Goal: Share content: Share content

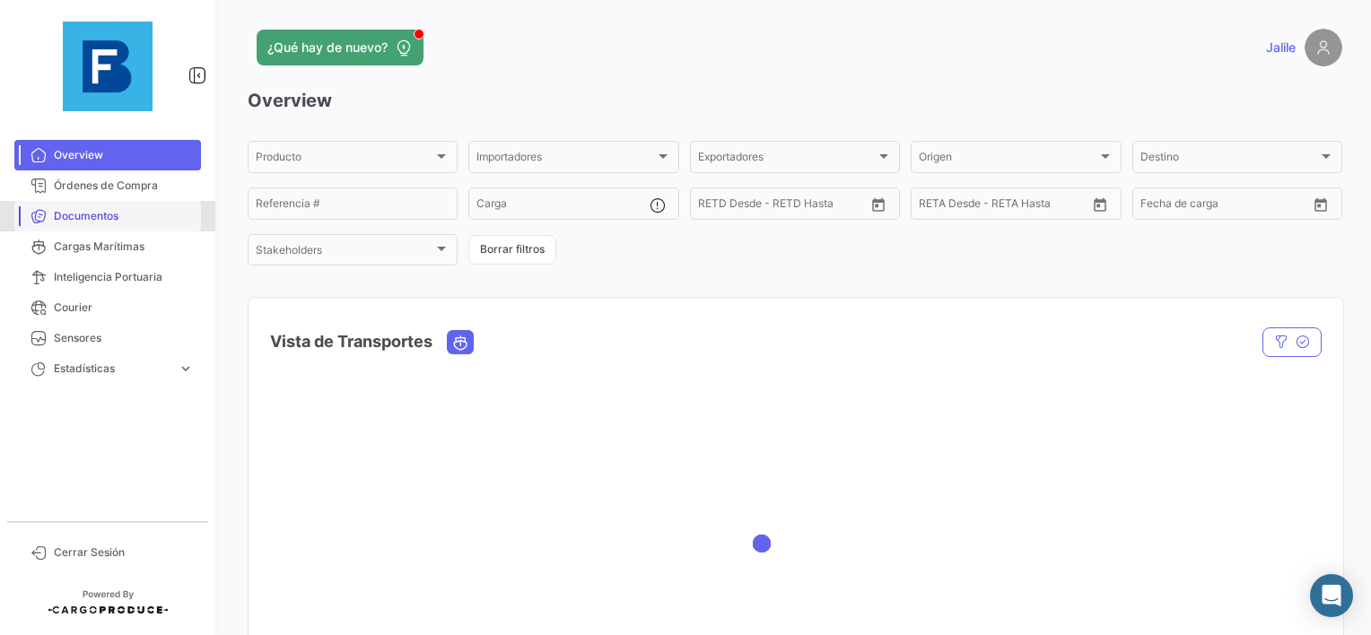
click at [101, 201] on link "Documentos" at bounding box center [107, 216] width 187 height 31
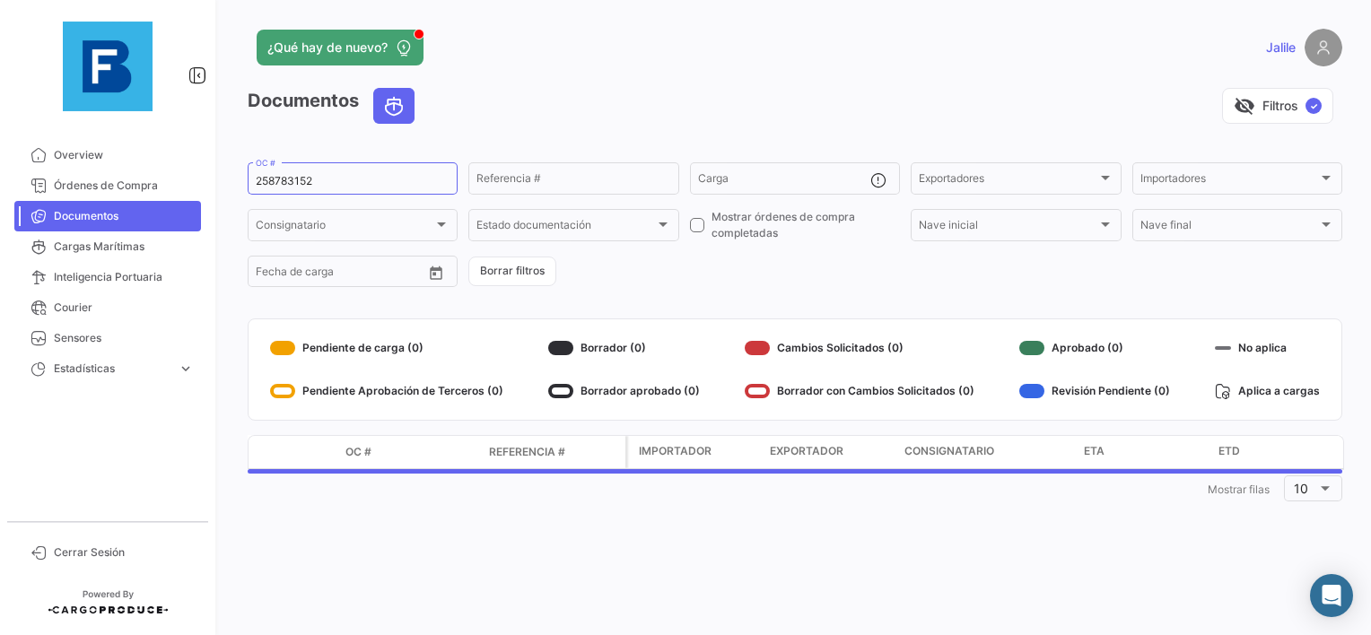
click at [248, 155] on app-list-header "Documentos visibility_off Filtros ✓ 258783152 OC # Referencia # Carga Exportado…" at bounding box center [795, 189] width 1095 height 202
click at [266, 181] on input "258783152" at bounding box center [353, 181] width 194 height 13
paste input "EBKG13917703"
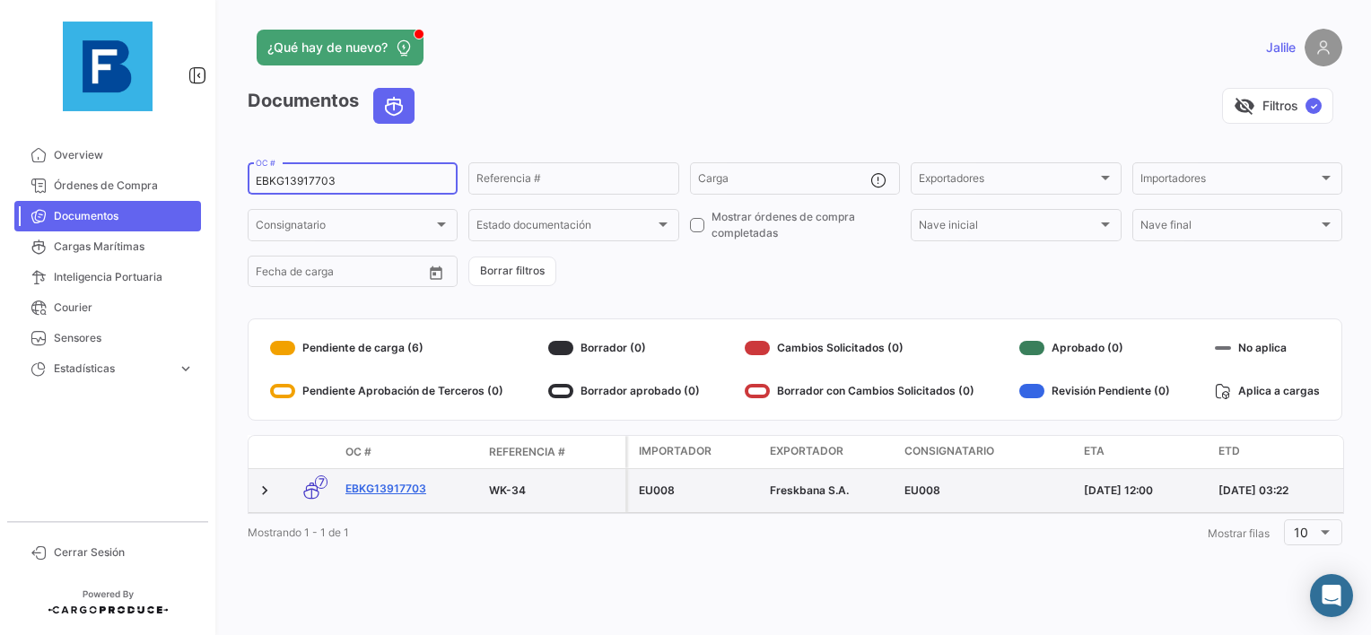
type input "EBKG13917703"
click at [367, 488] on link "EBKG13917703" at bounding box center [409, 489] width 129 height 16
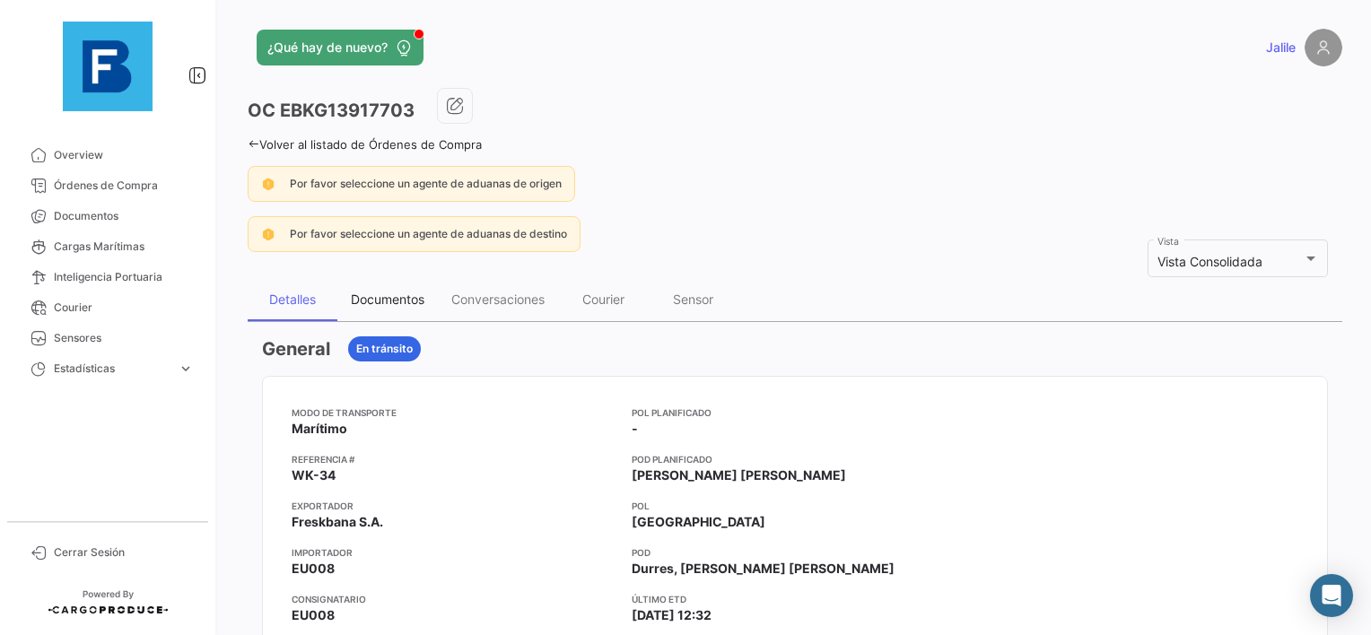
click at [368, 296] on div "Documentos" at bounding box center [388, 299] width 74 height 15
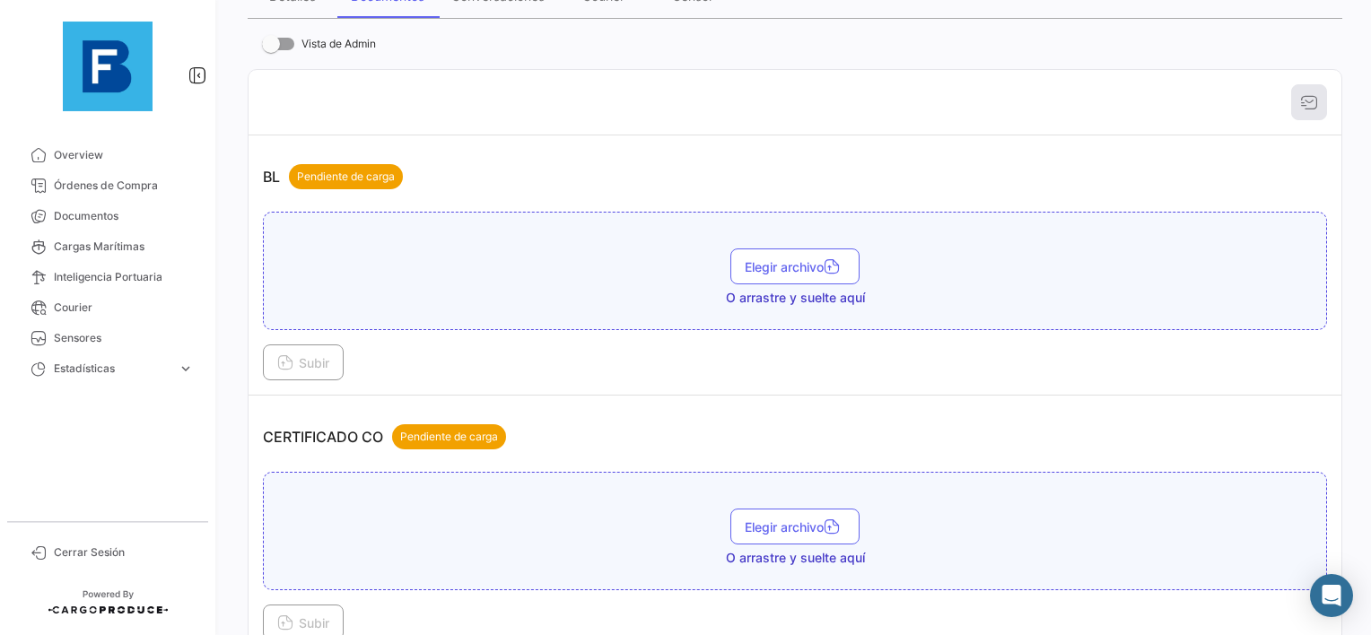
scroll to position [359, 0]
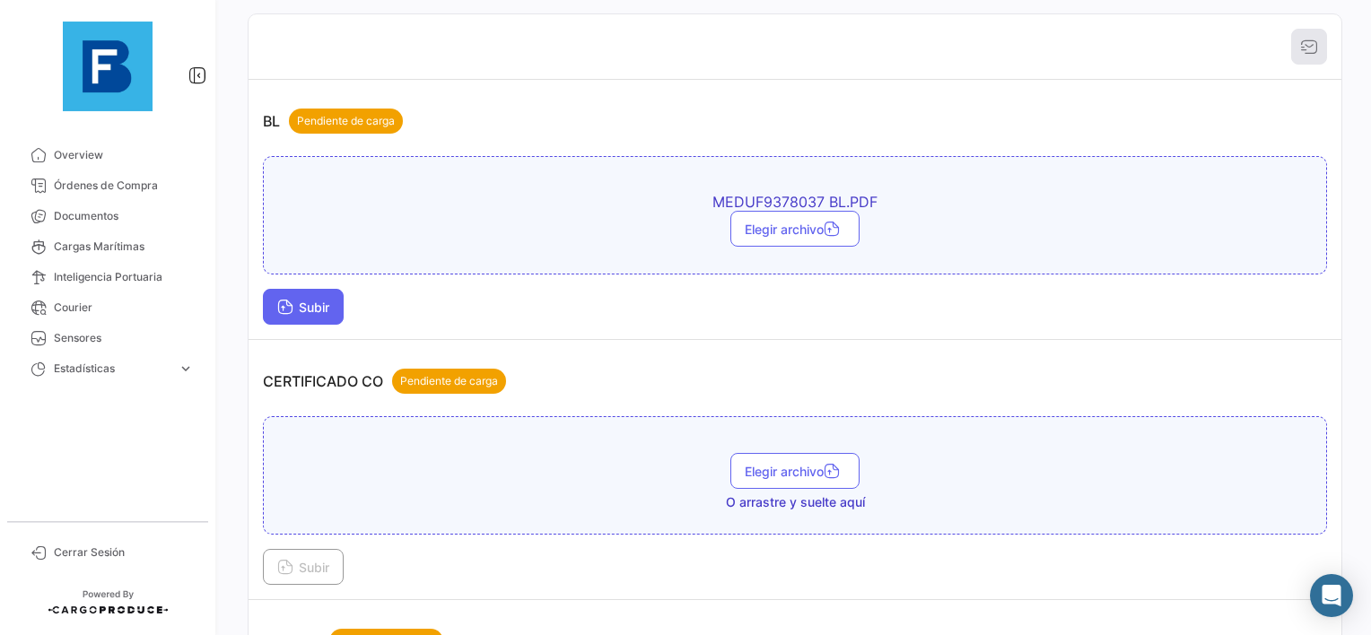
click at [275, 313] on button "Subir" at bounding box center [303, 307] width 81 height 36
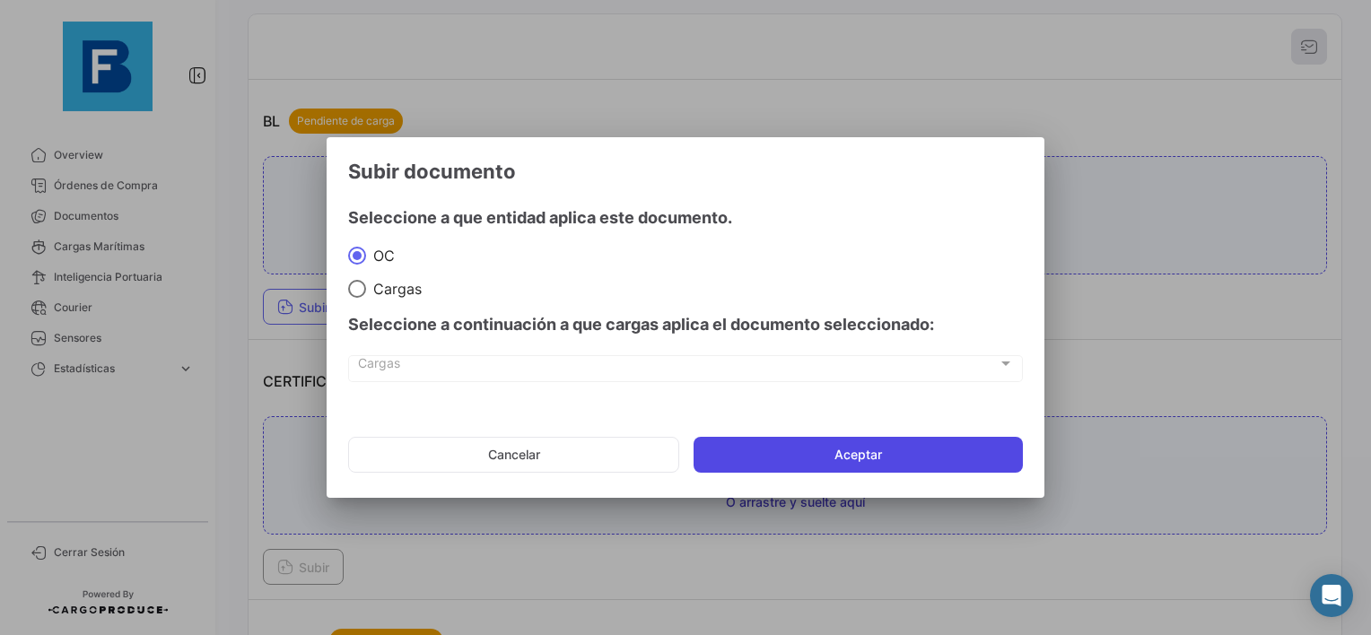
click at [797, 438] on button "Aceptar" at bounding box center [858, 455] width 329 height 36
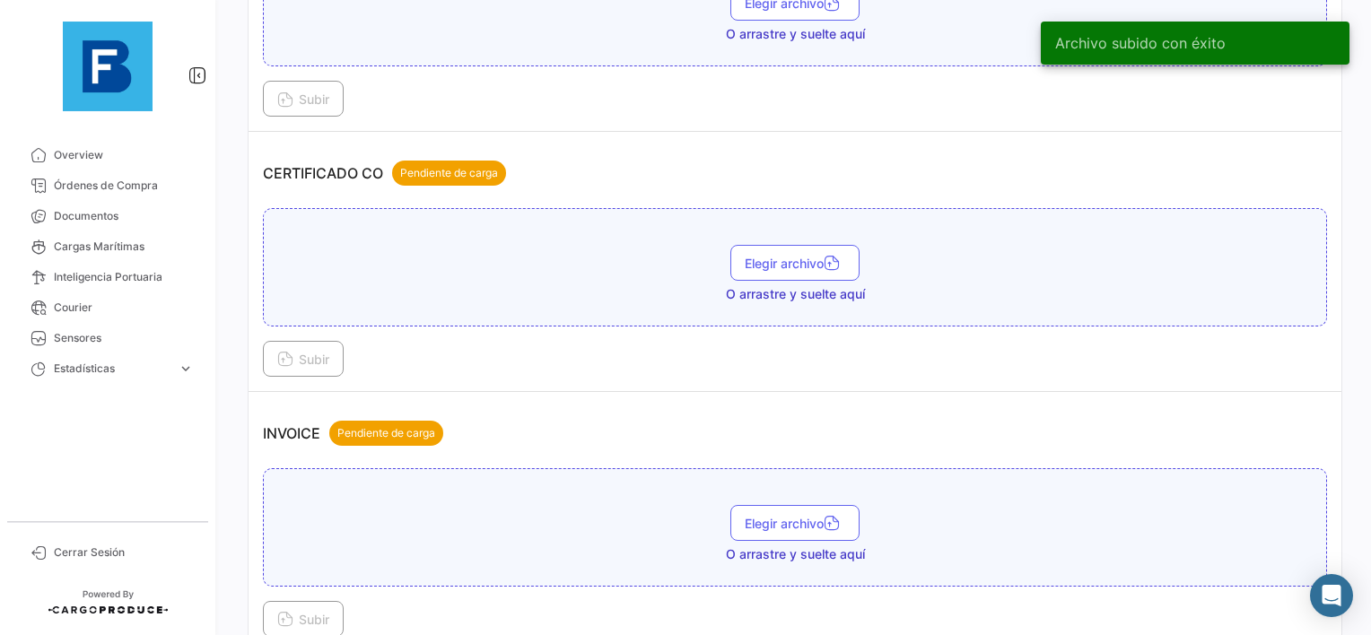
scroll to position [718, 0]
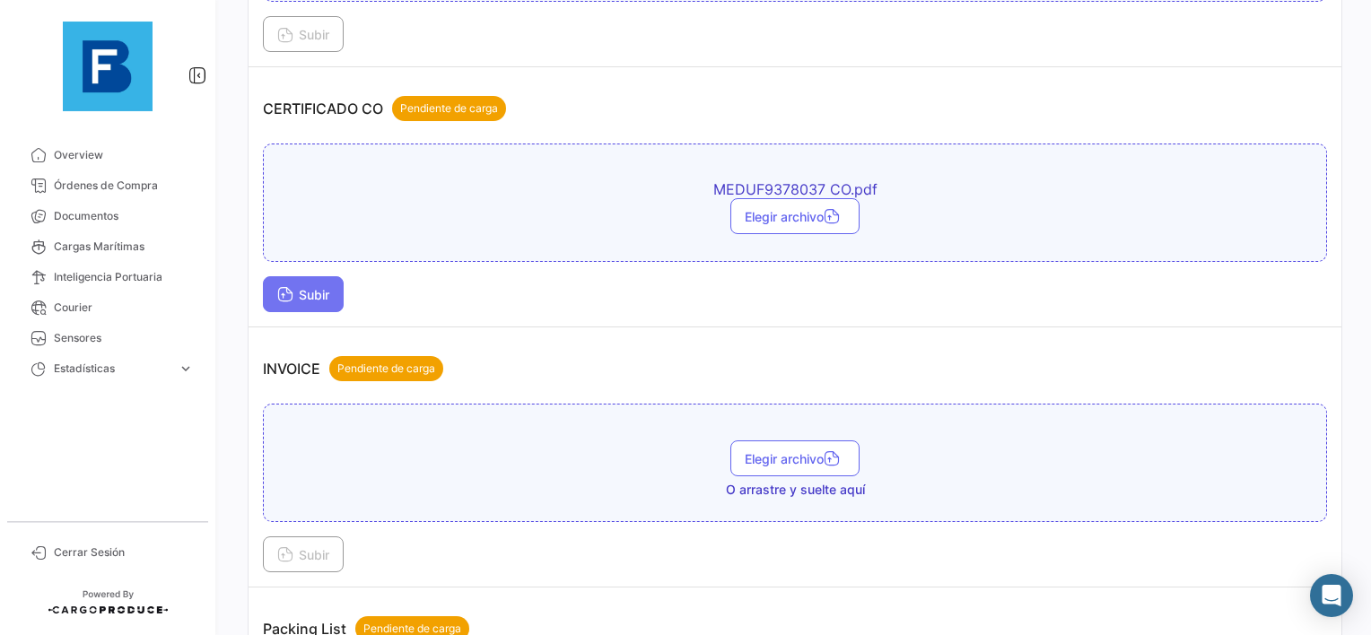
click at [323, 279] on button "Subir" at bounding box center [303, 294] width 81 height 36
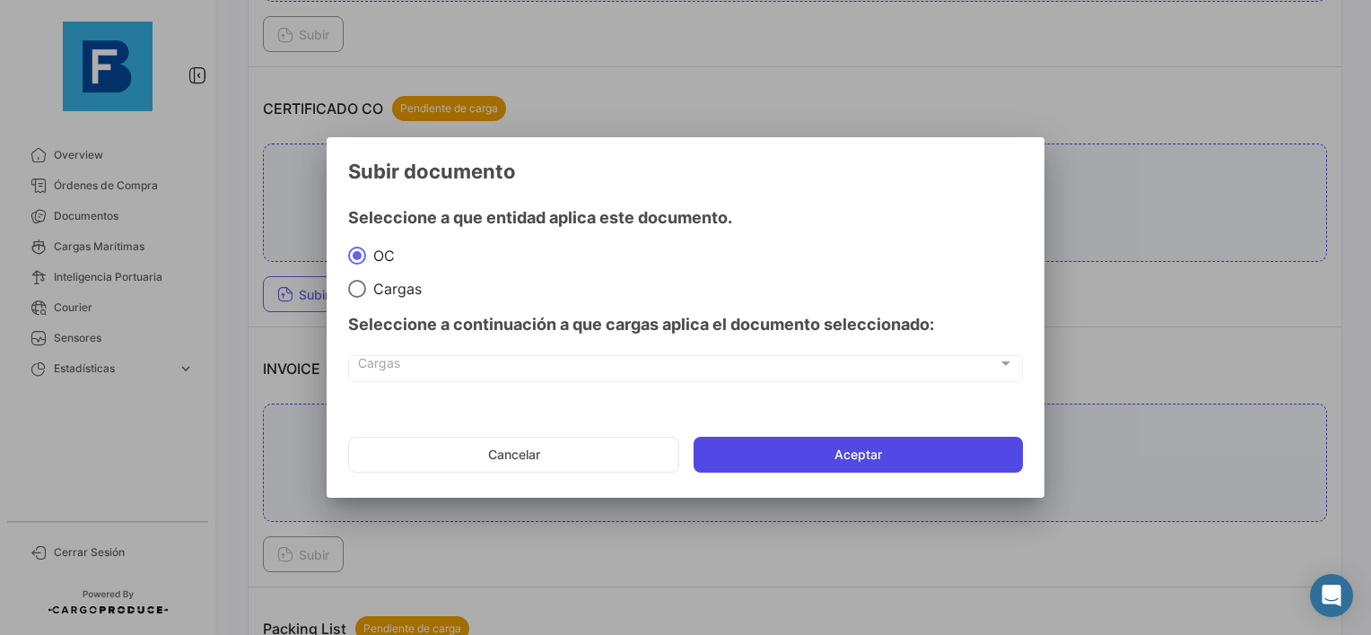
click at [814, 454] on button "Aceptar" at bounding box center [858, 455] width 329 height 36
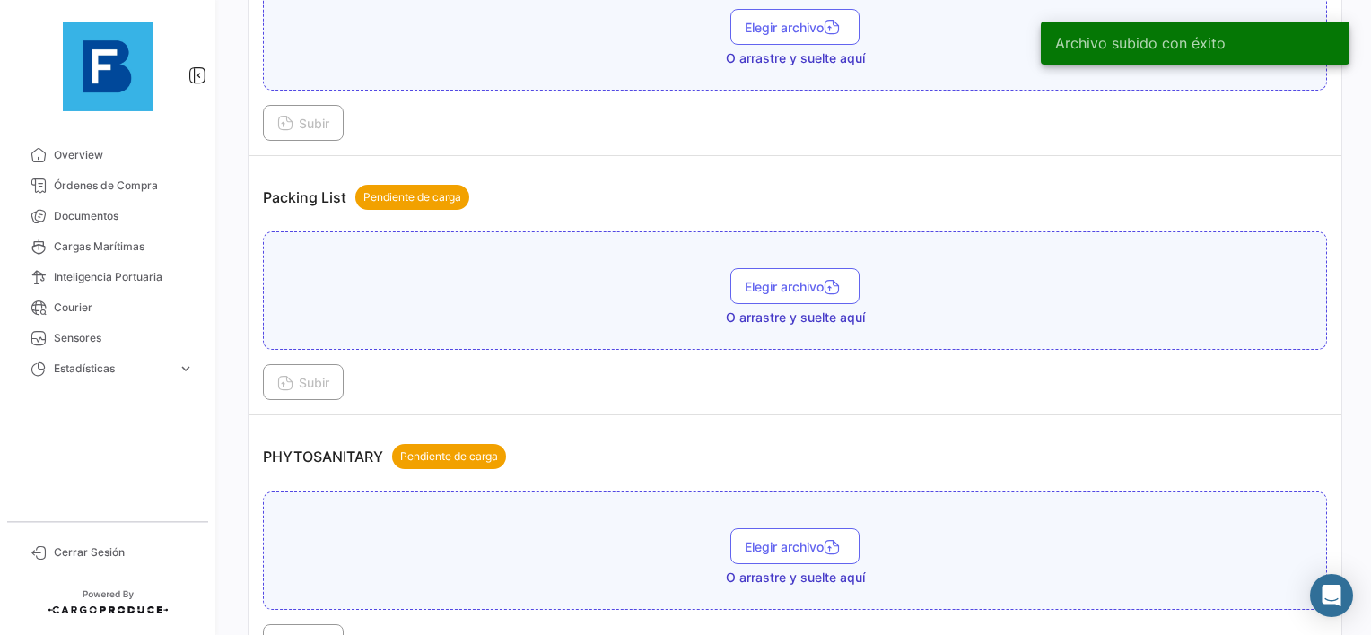
scroll to position [1256, 0]
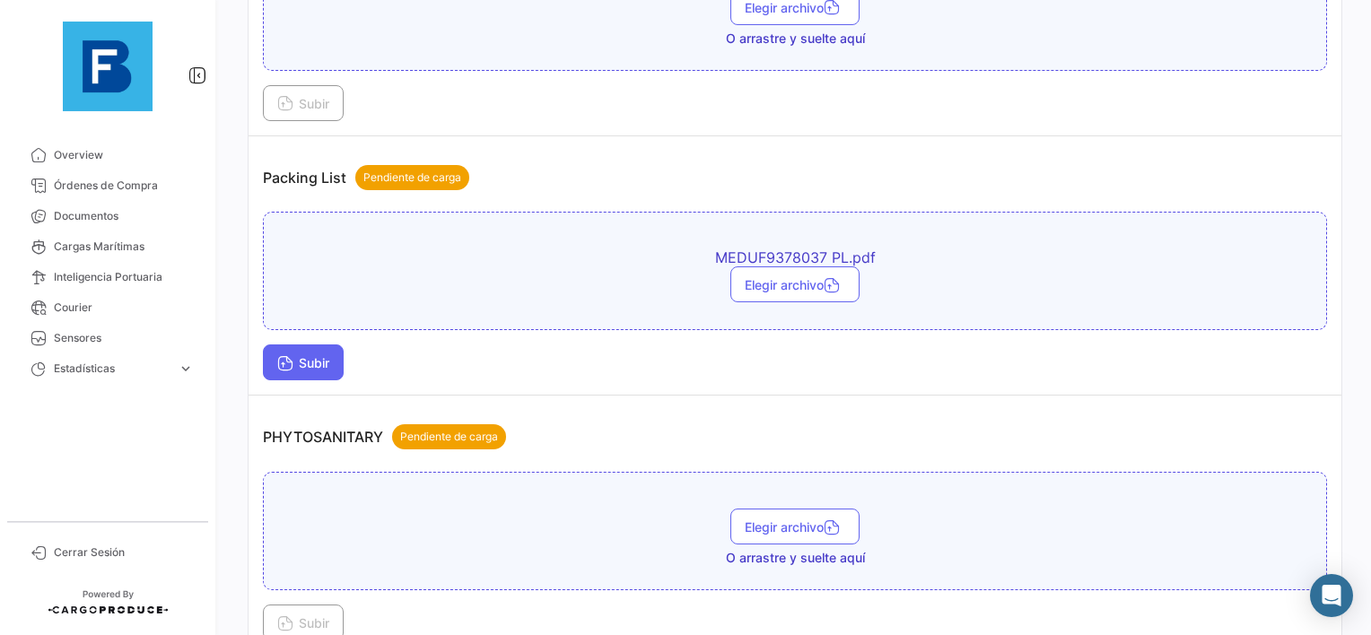
click at [301, 355] on span "Subir" at bounding box center [303, 362] width 52 height 15
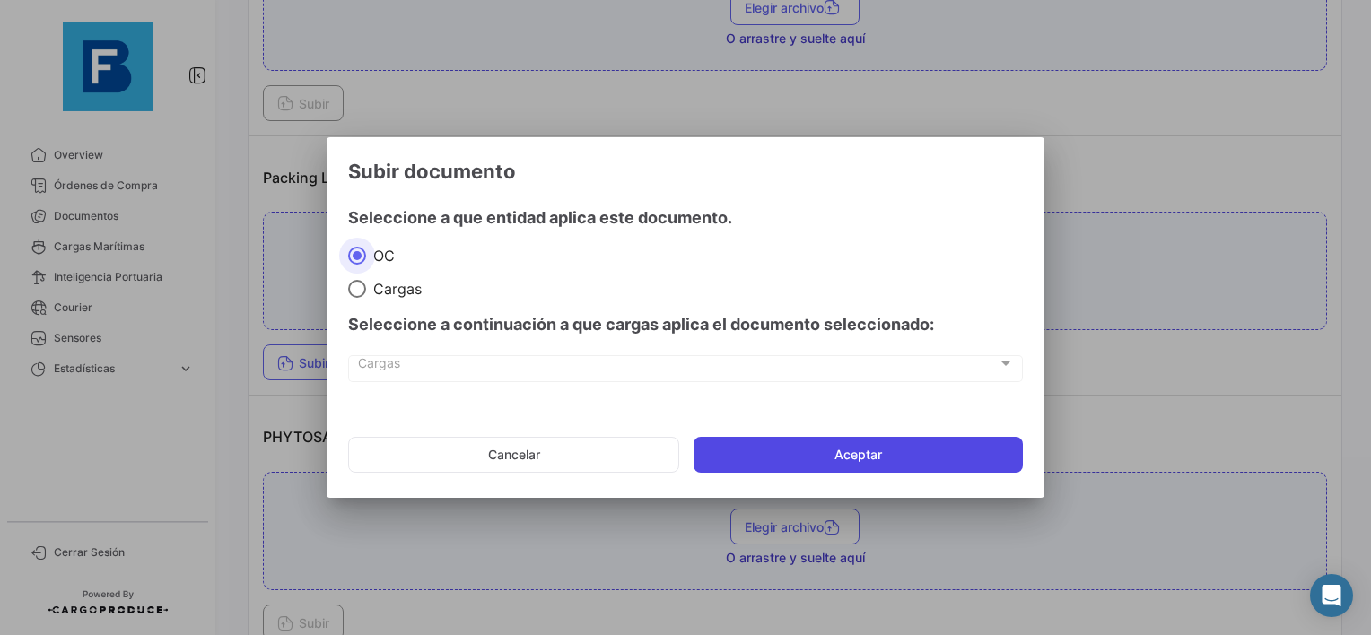
click at [772, 463] on button "Aceptar" at bounding box center [858, 455] width 329 height 36
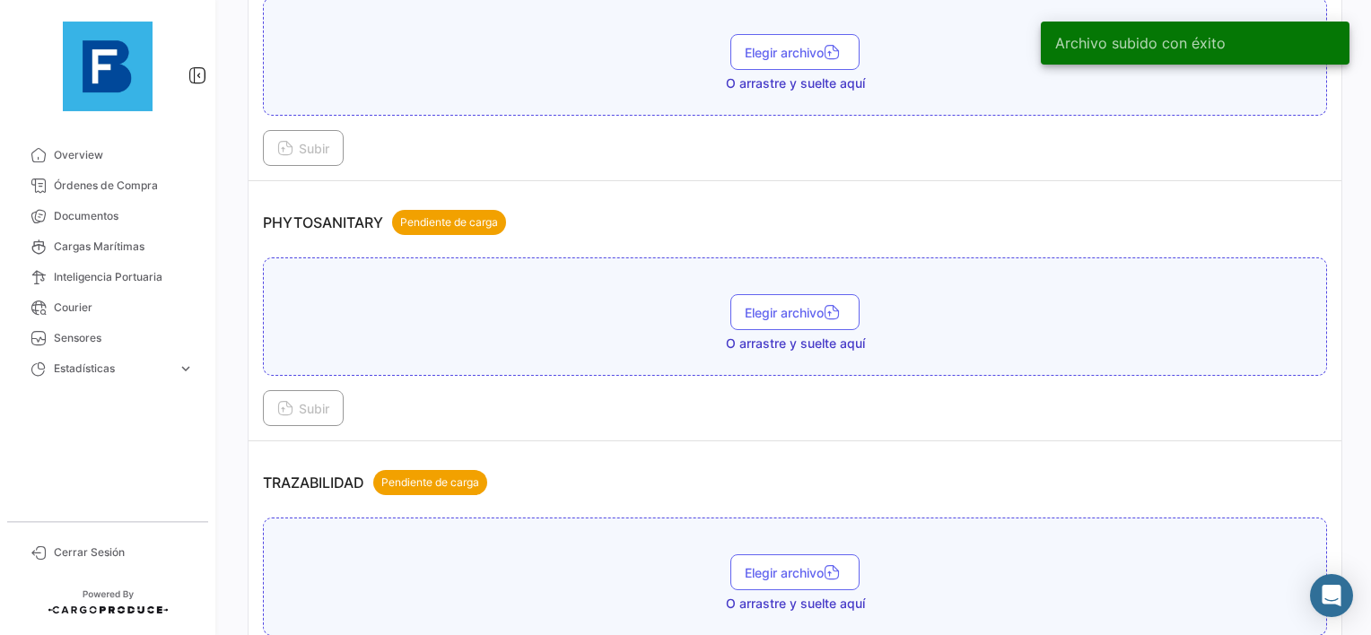
scroll to position [1615, 0]
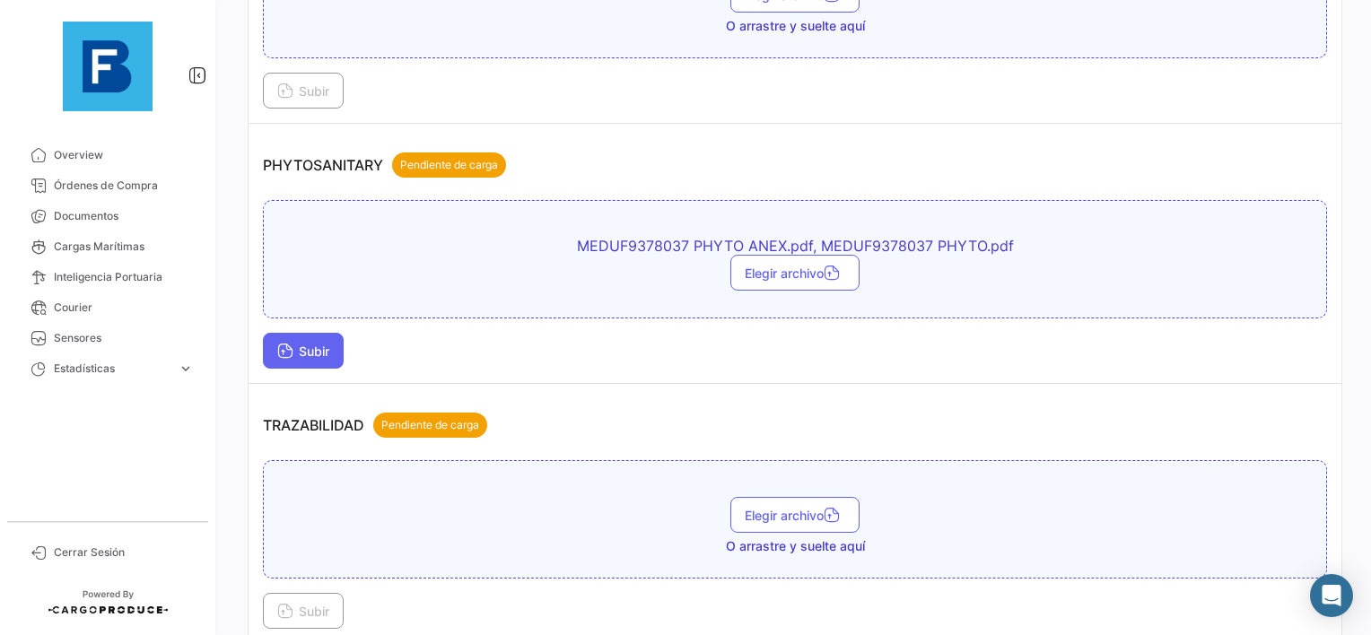
click at [301, 344] on span "Subir" at bounding box center [303, 351] width 52 height 15
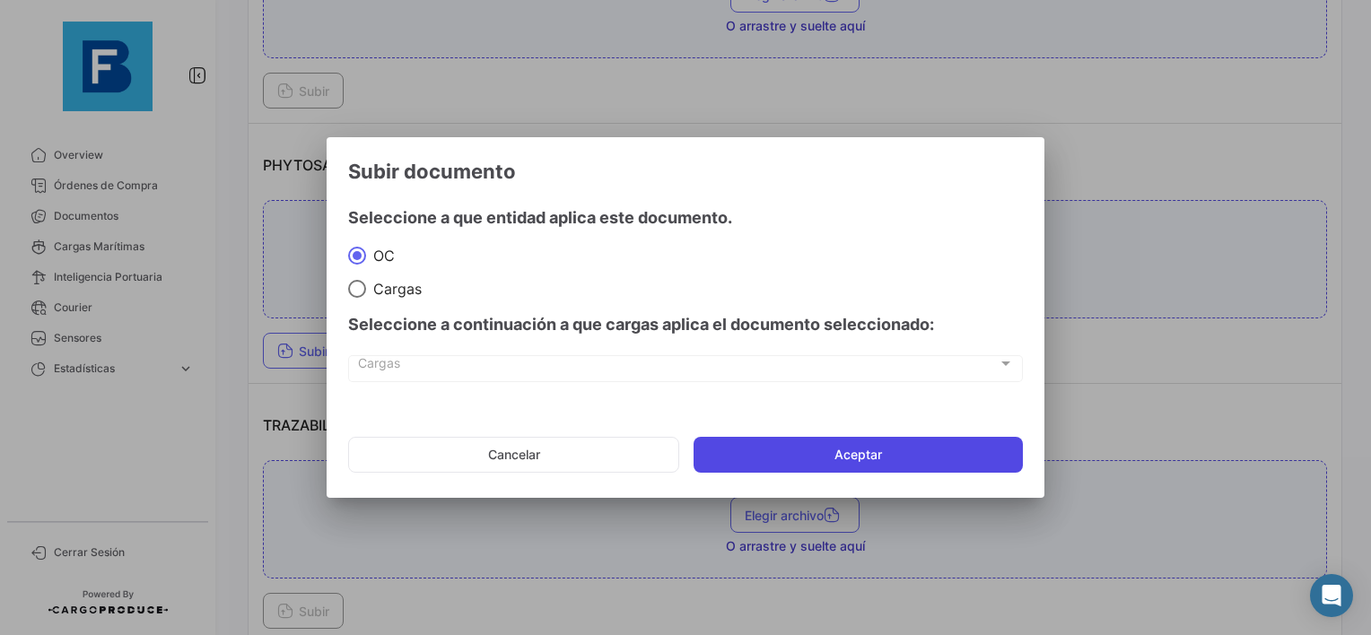
click at [833, 452] on button "Aceptar" at bounding box center [858, 455] width 329 height 36
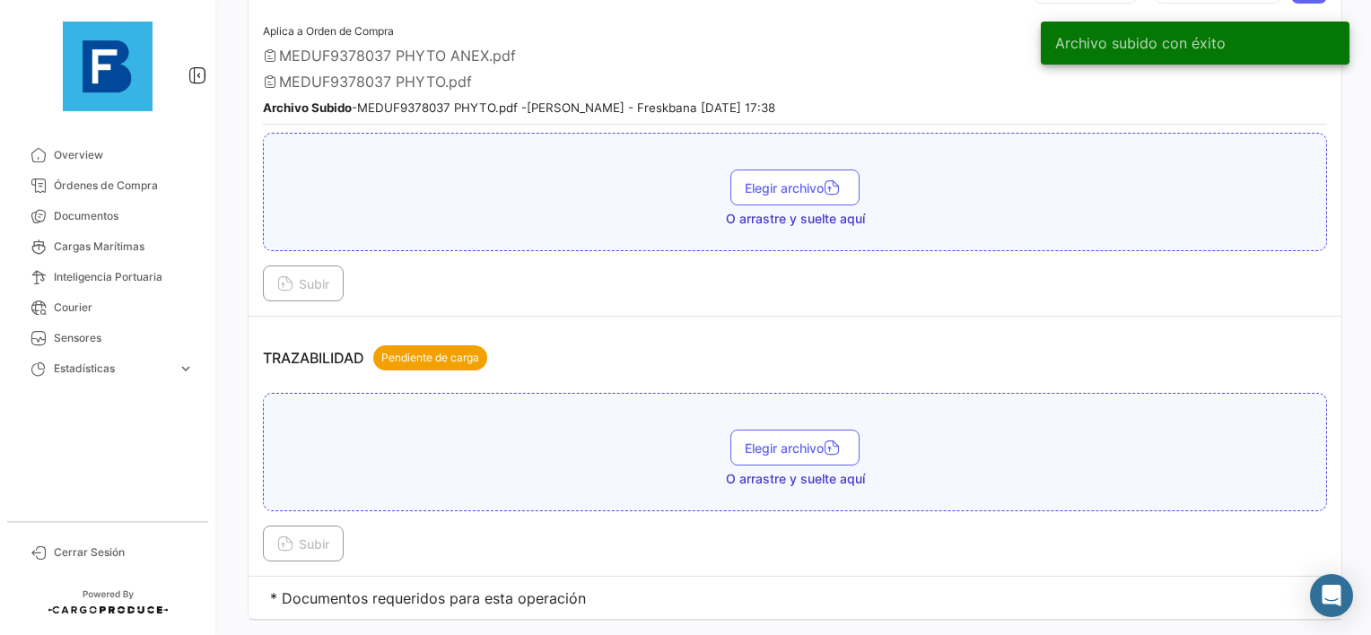
scroll to position [1820, 0]
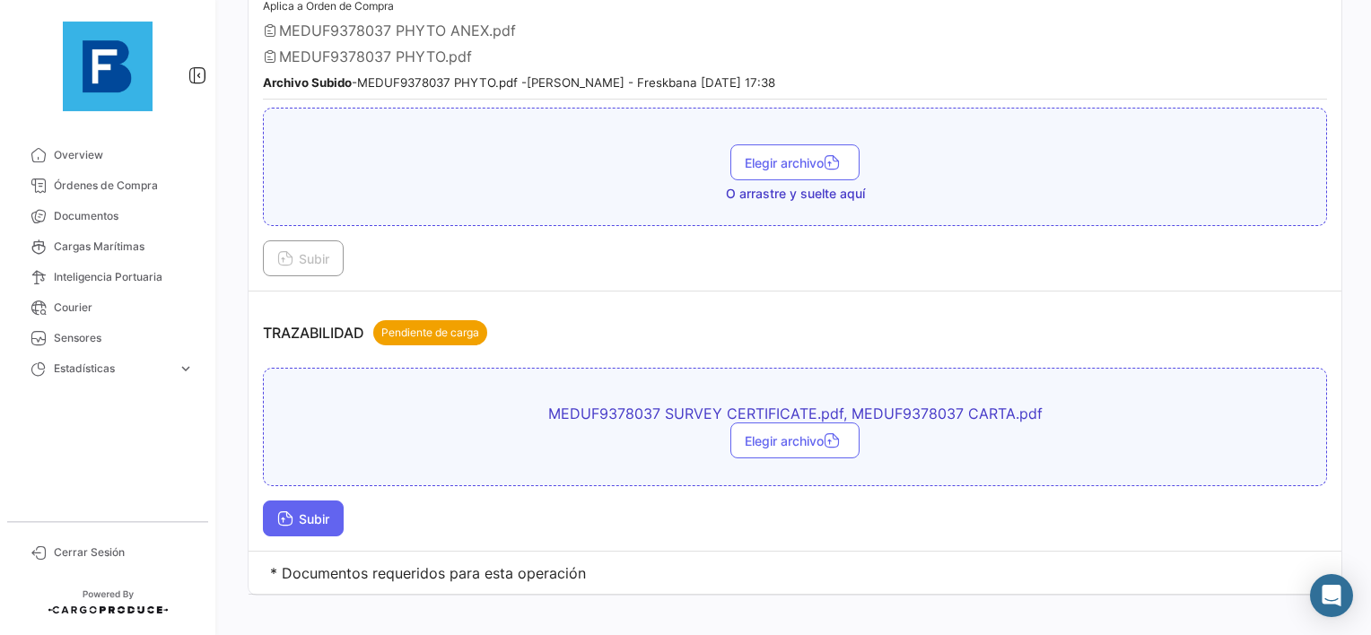
click at [310, 511] on span "Subir" at bounding box center [303, 518] width 52 height 15
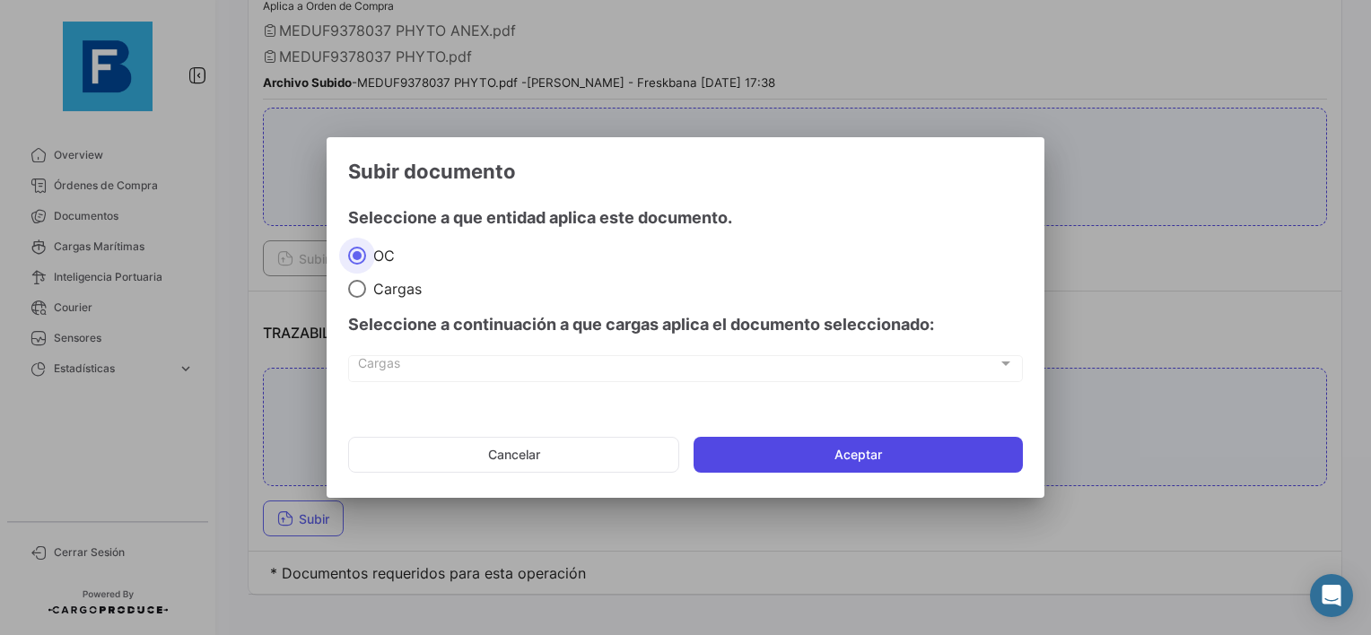
click at [782, 438] on button "Aceptar" at bounding box center [858, 455] width 329 height 36
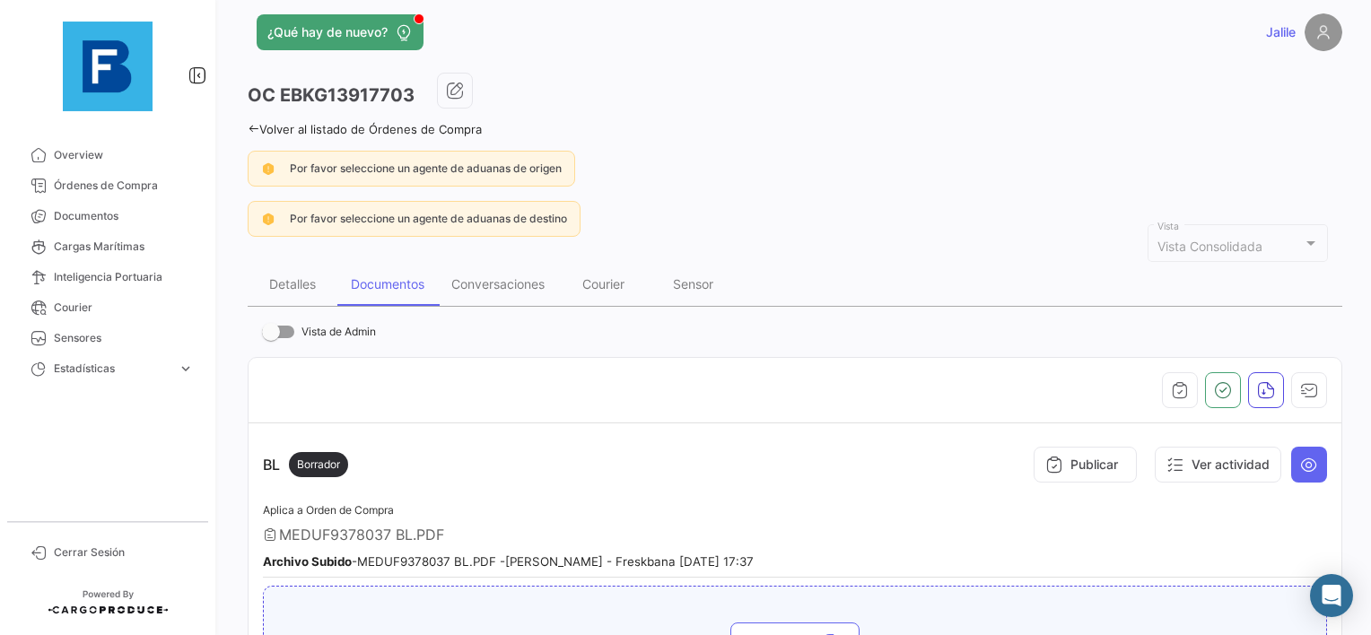
scroll to position [0, 0]
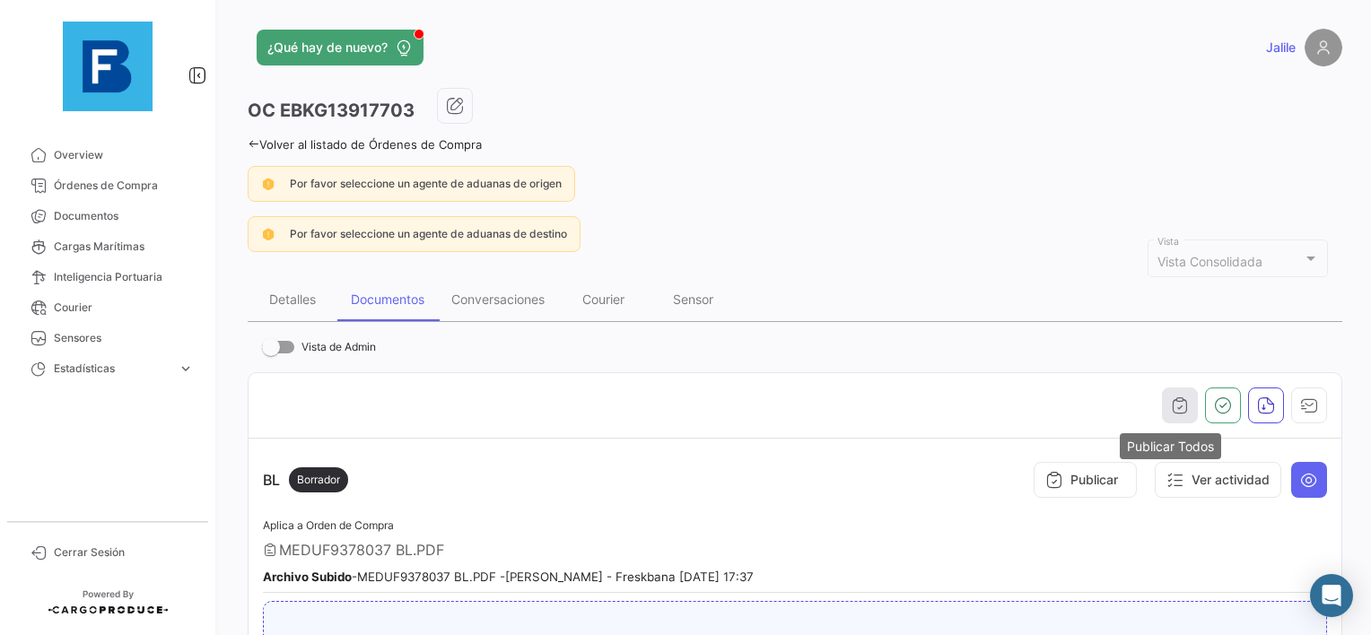
click at [1171, 406] on icon "button" at bounding box center [1180, 406] width 18 height 18
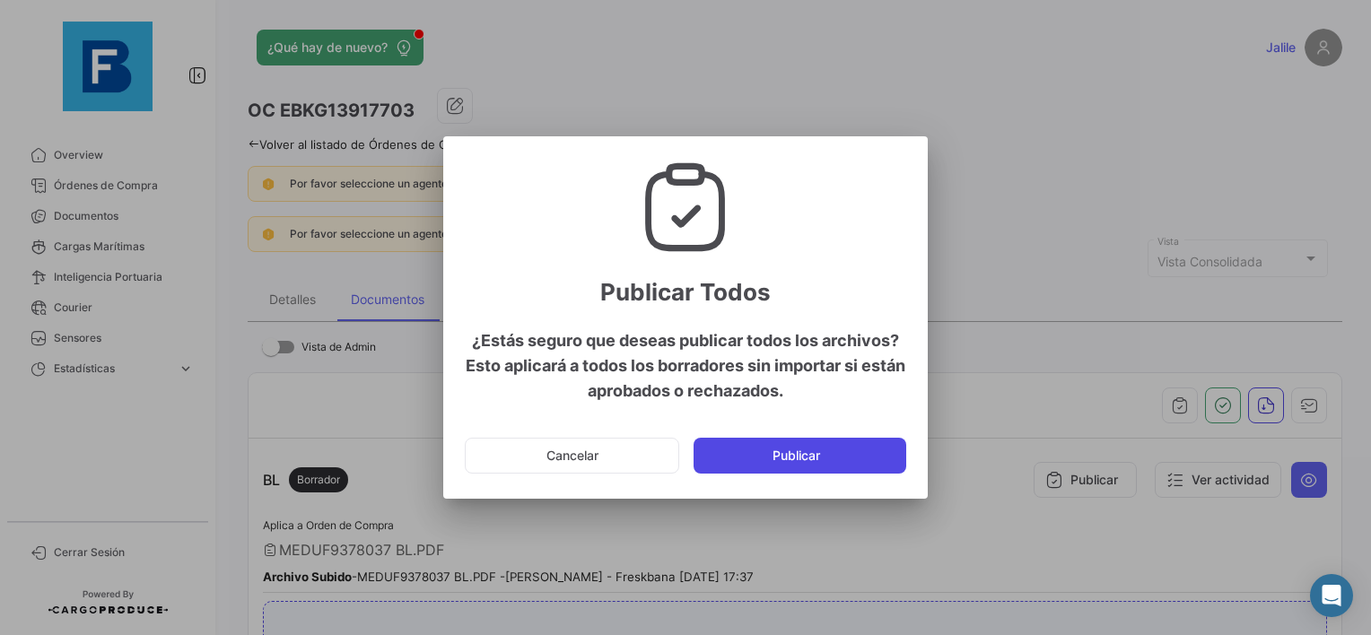
click at [826, 458] on button "Publicar" at bounding box center [800, 456] width 213 height 36
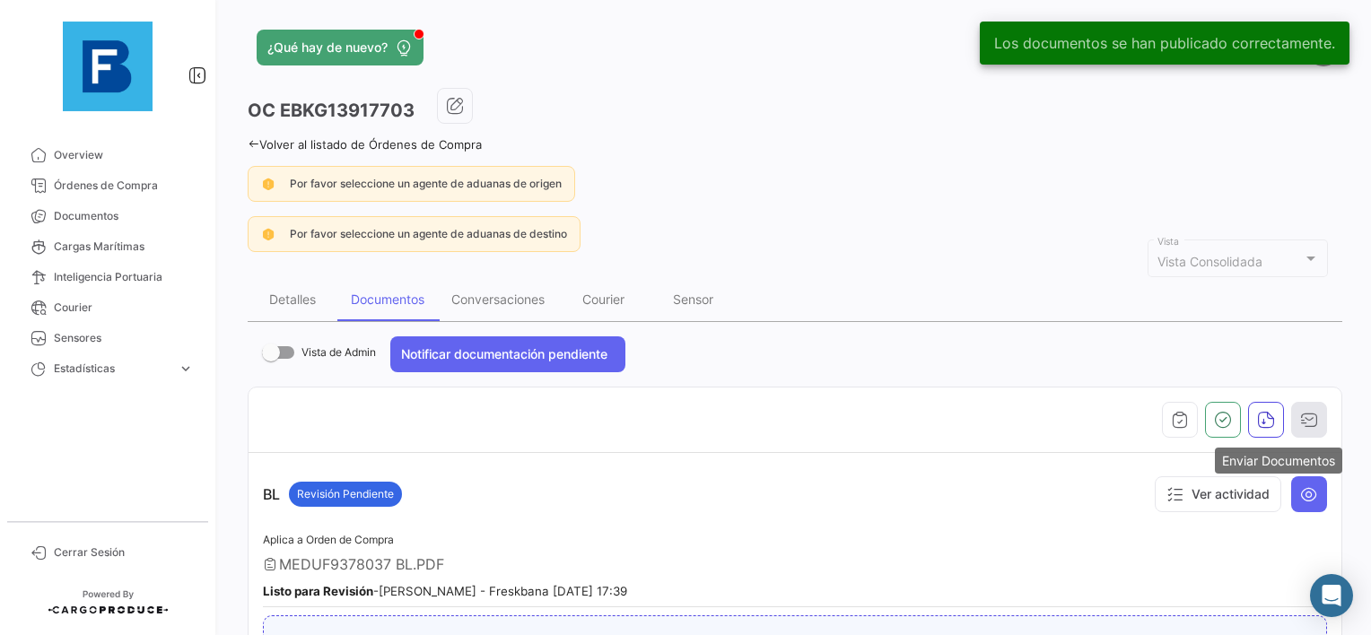
click at [1314, 421] on button "button" at bounding box center [1309, 420] width 36 height 36
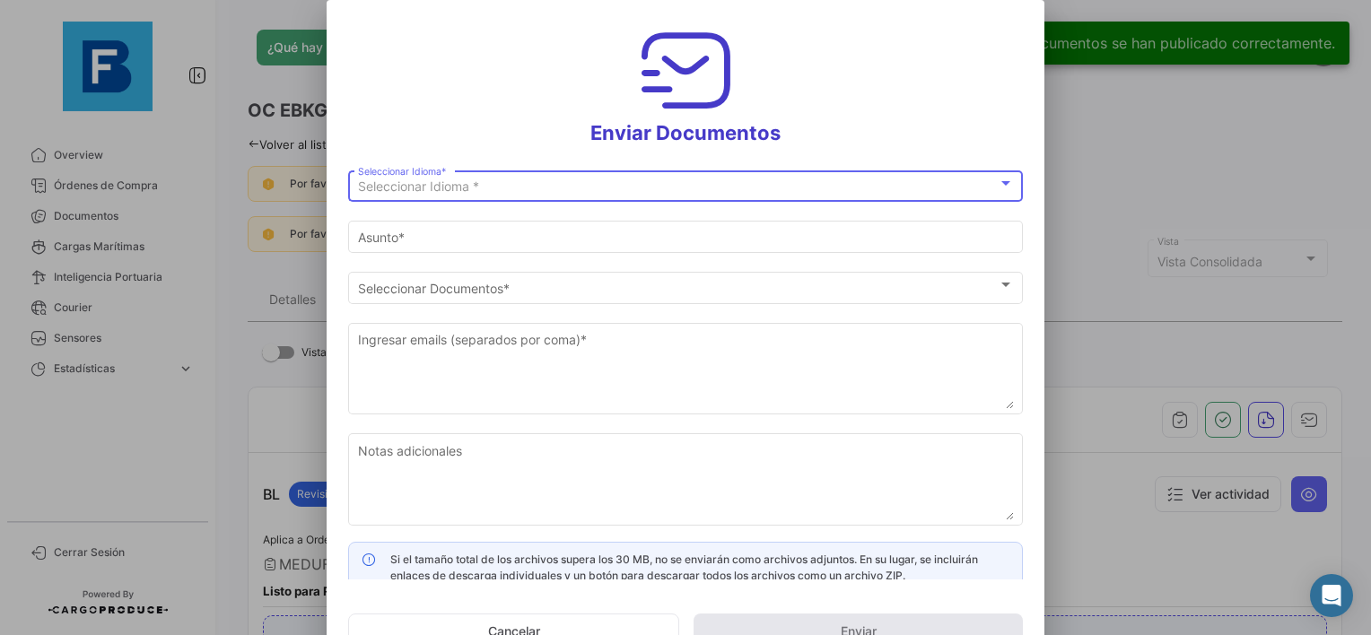
click at [492, 194] on div "Seleccionar Idioma *" at bounding box center [678, 186] width 640 height 15
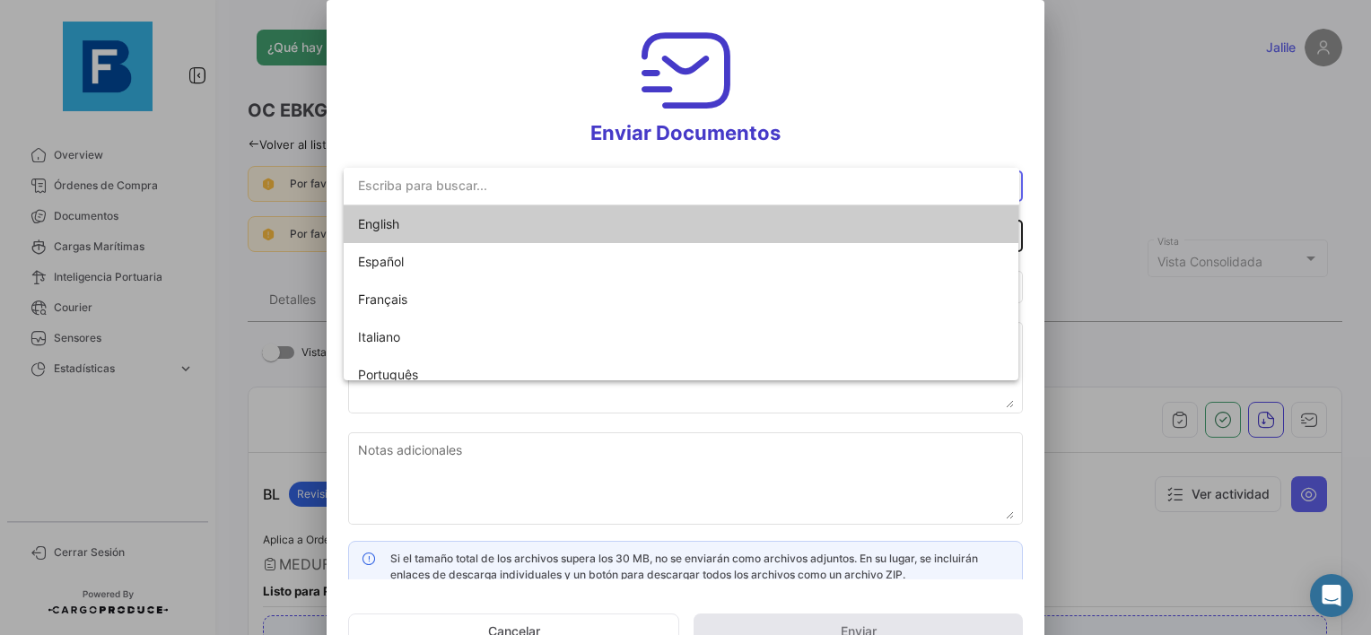
click at [406, 223] on span "English" at bounding box center [483, 224] width 251 height 38
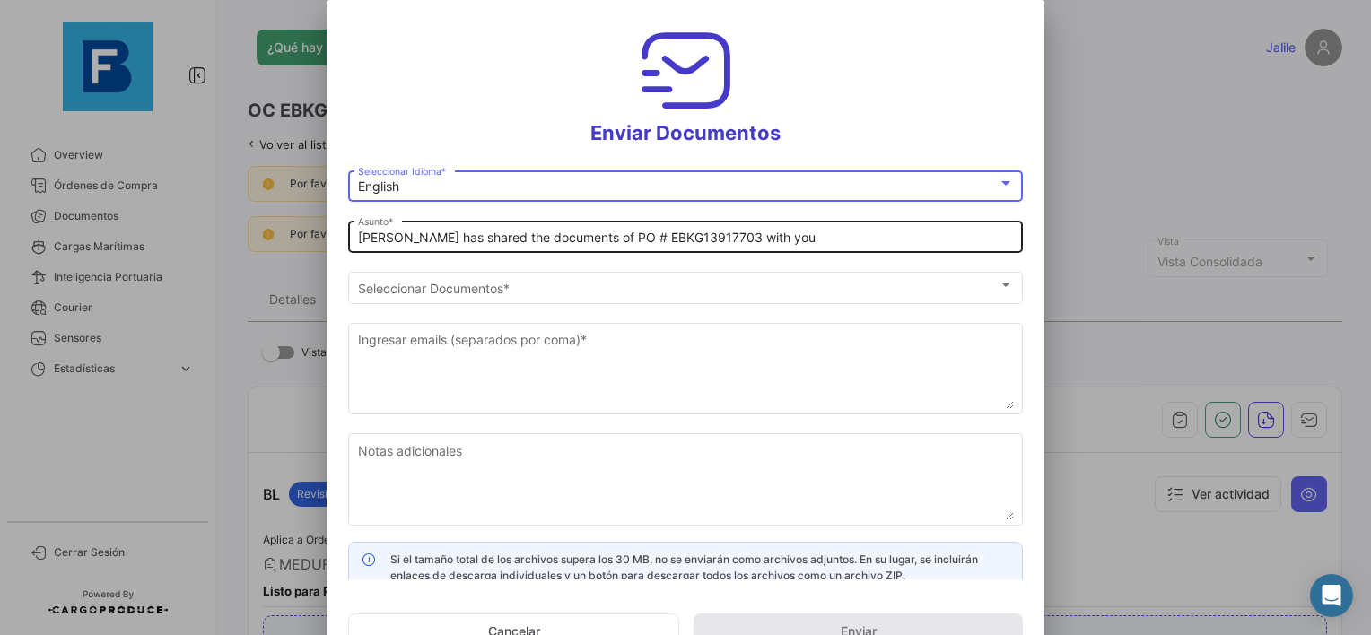
click at [362, 240] on input "[PERSON_NAME] has shared the documents of PO # EBKG13917703 with you" at bounding box center [686, 238] width 656 height 15
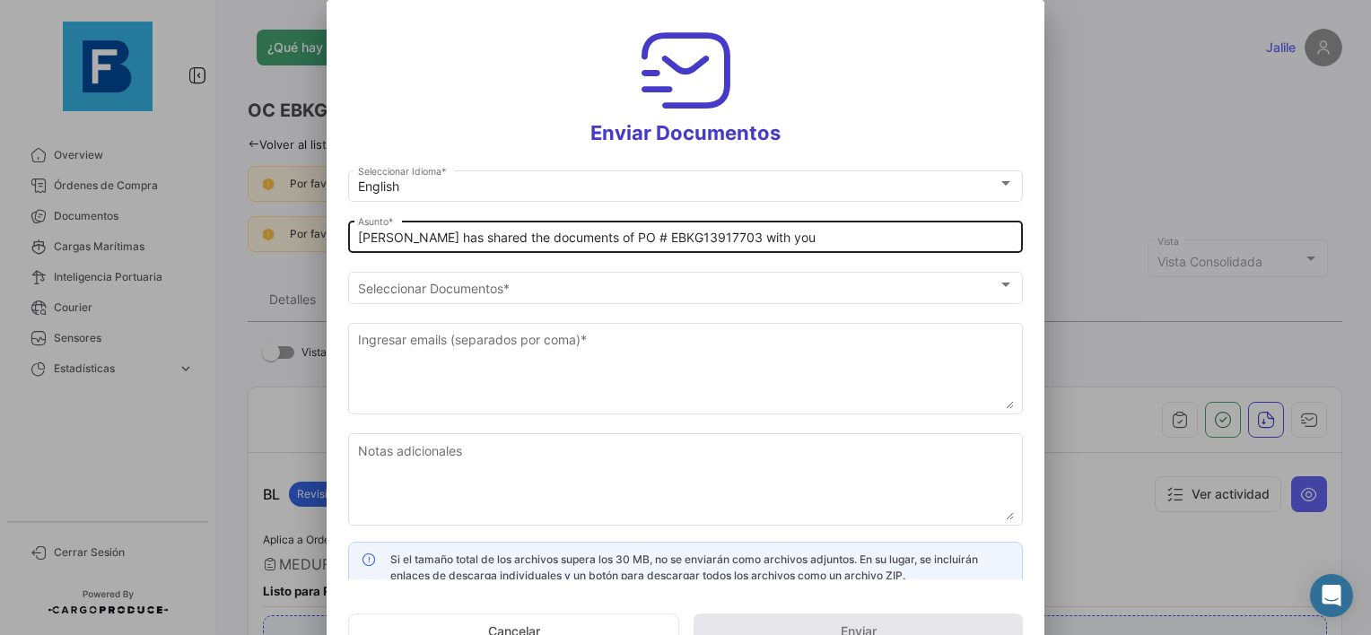
click at [356, 238] on div "[PERSON_NAME] has shared the documents of PO # EBKG13917703 with you Asunto *" at bounding box center [685, 235] width 675 height 35
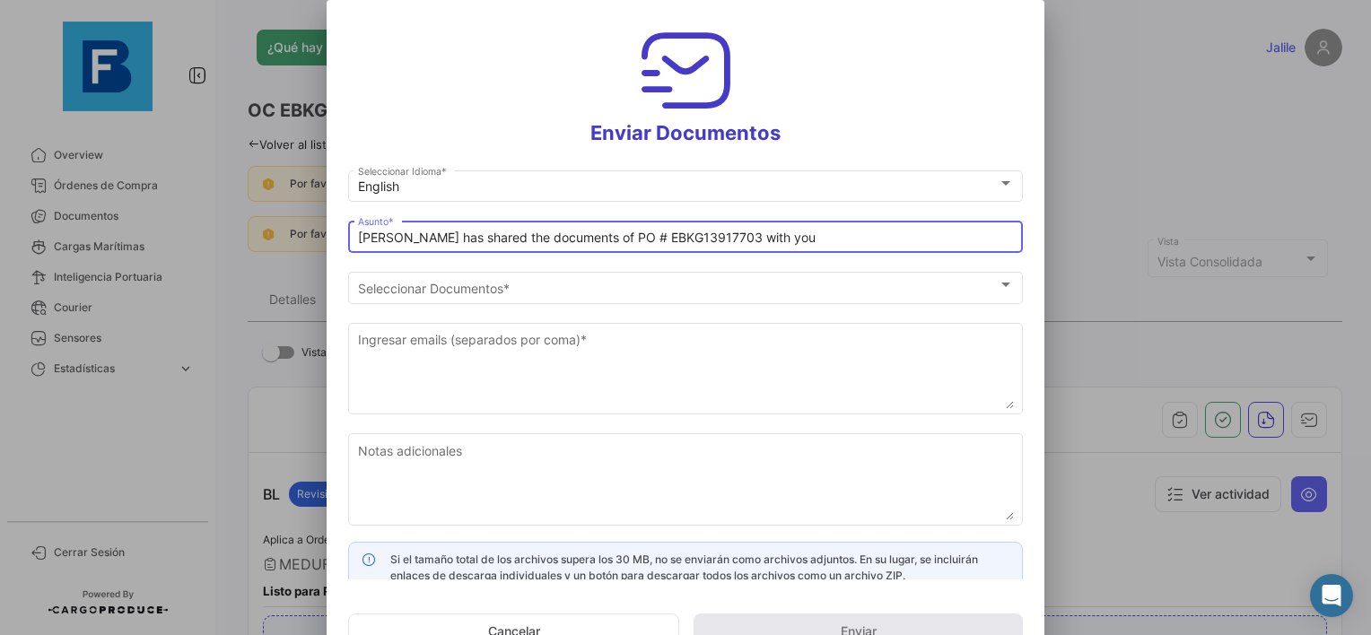
paste input "BANA KING LLC_FRESKBANA_DOCUMENTS_WK XX"
drag, startPoint x: 726, startPoint y: 240, endPoint x: 309, endPoint y: 237, distance: 417.2
click at [320, 236] on div "Enviar Documentos English Seleccionar Idioma * BANA KING LLC_FRESKBANA_DOCUMENT…" at bounding box center [685, 317] width 1371 height 635
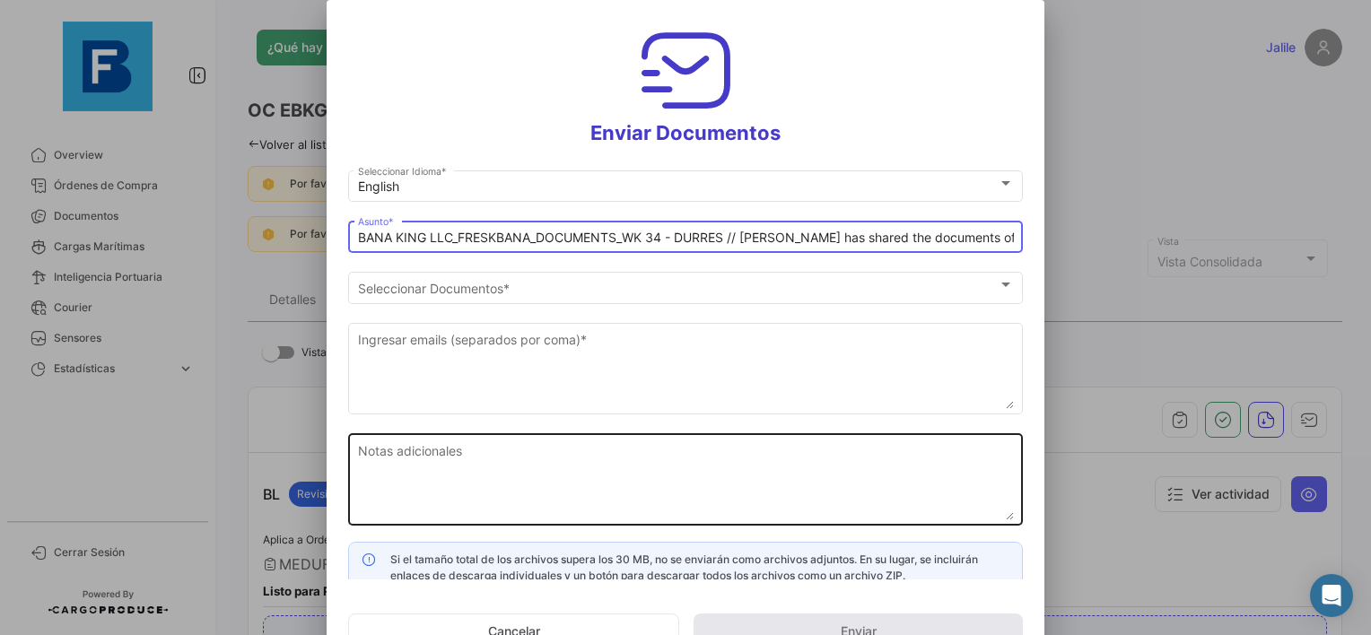
type input "BANA KING LLC_FRESKBANA_DOCUMENTS_WK 34 - DURRES // [PERSON_NAME] has shared th…"
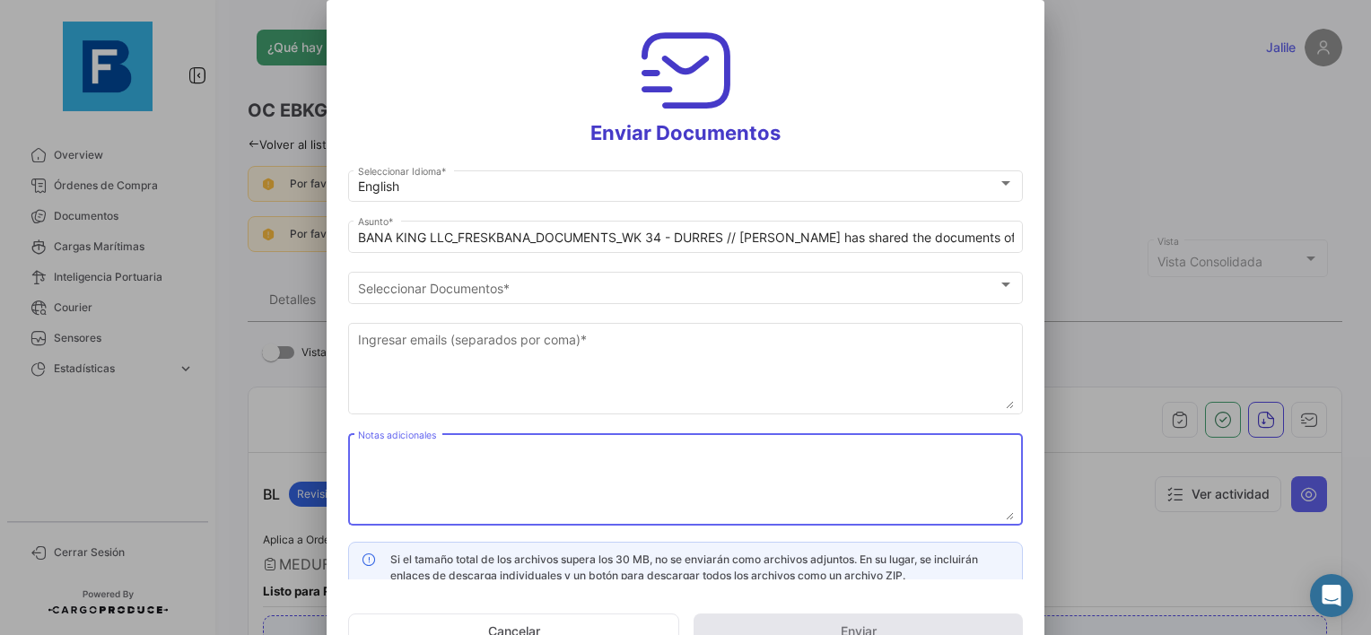
click at [438, 485] on textarea "Notas adicionales" at bounding box center [686, 480] width 656 height 79
paste textarea "BANA KING LLC_FRESKBANA_DOCUMENTS_WK 34 - DURRES"
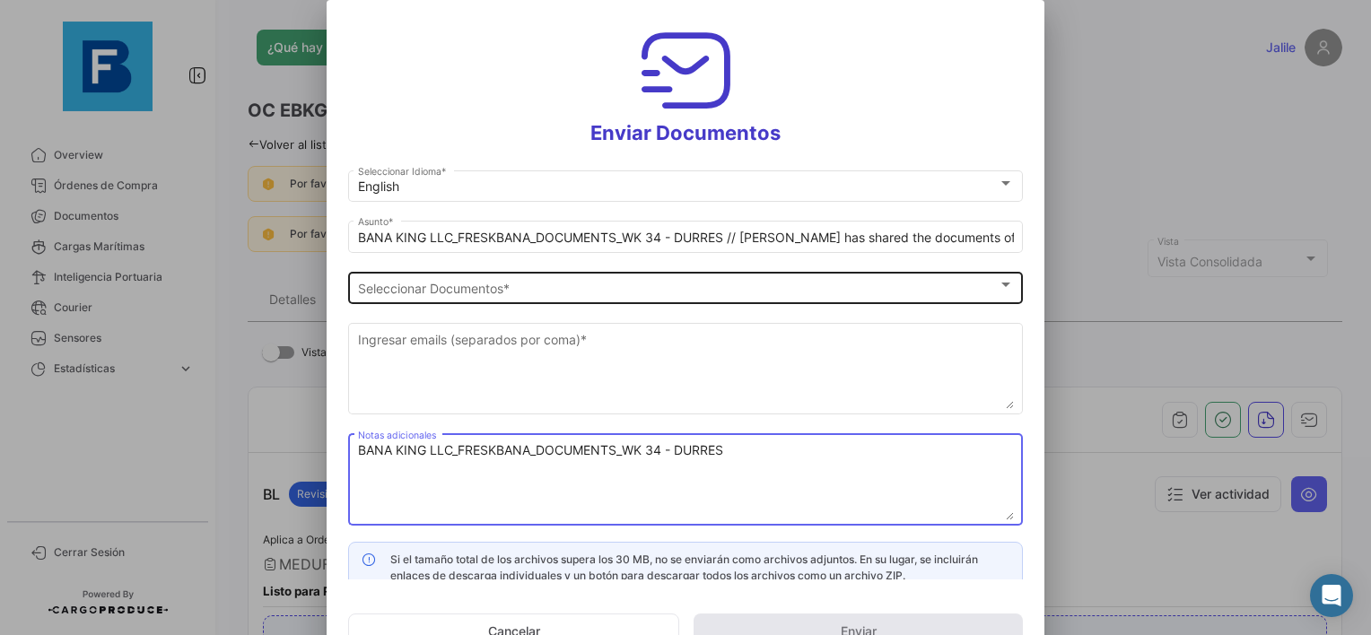
type textarea "BANA KING LLC_FRESKBANA_DOCUMENTS_WK 34 - DURRES"
click at [441, 303] on div "Seleccionar Documentos Seleccionar Documentos *" at bounding box center [686, 285] width 656 height 35
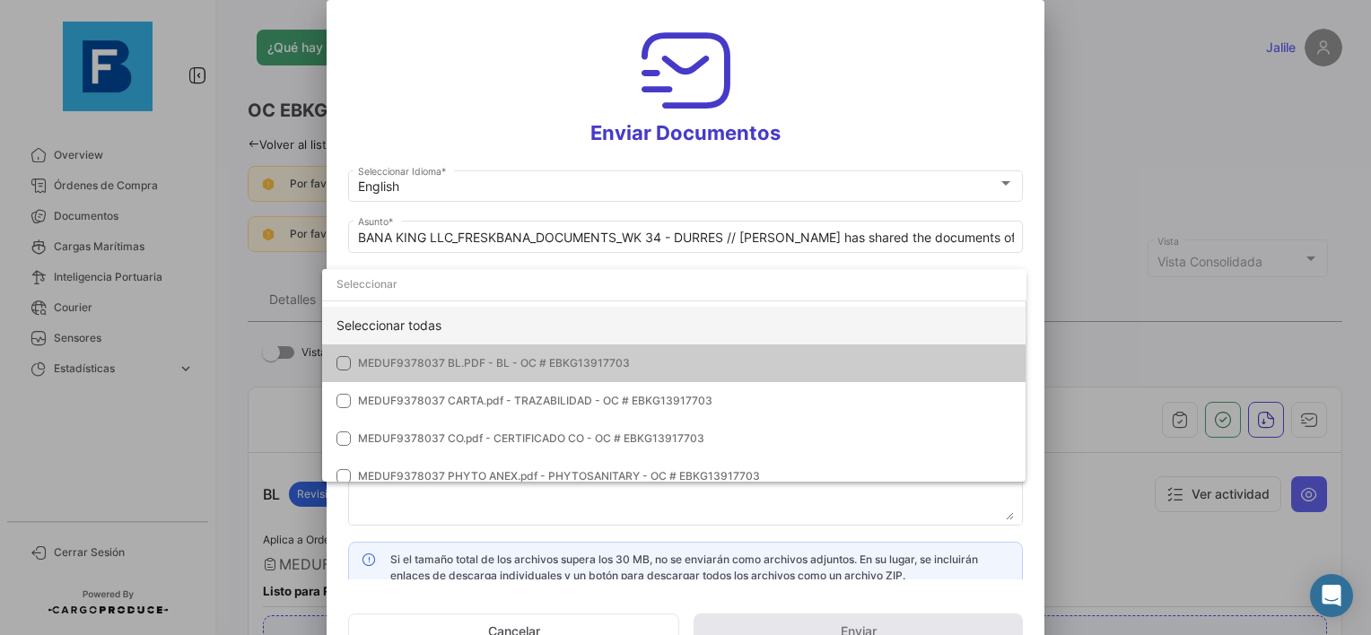
click at [370, 319] on div "Seleccionar todas" at bounding box center [674, 326] width 704 height 38
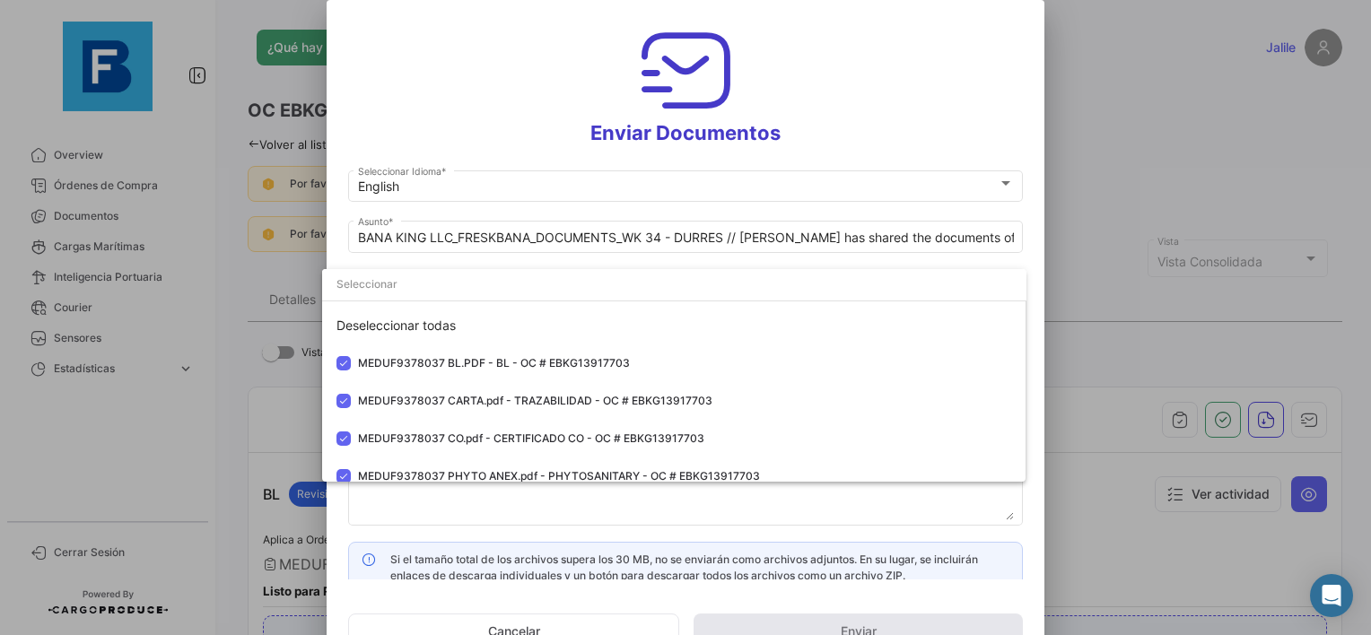
click at [434, 499] on div at bounding box center [685, 317] width 1371 height 635
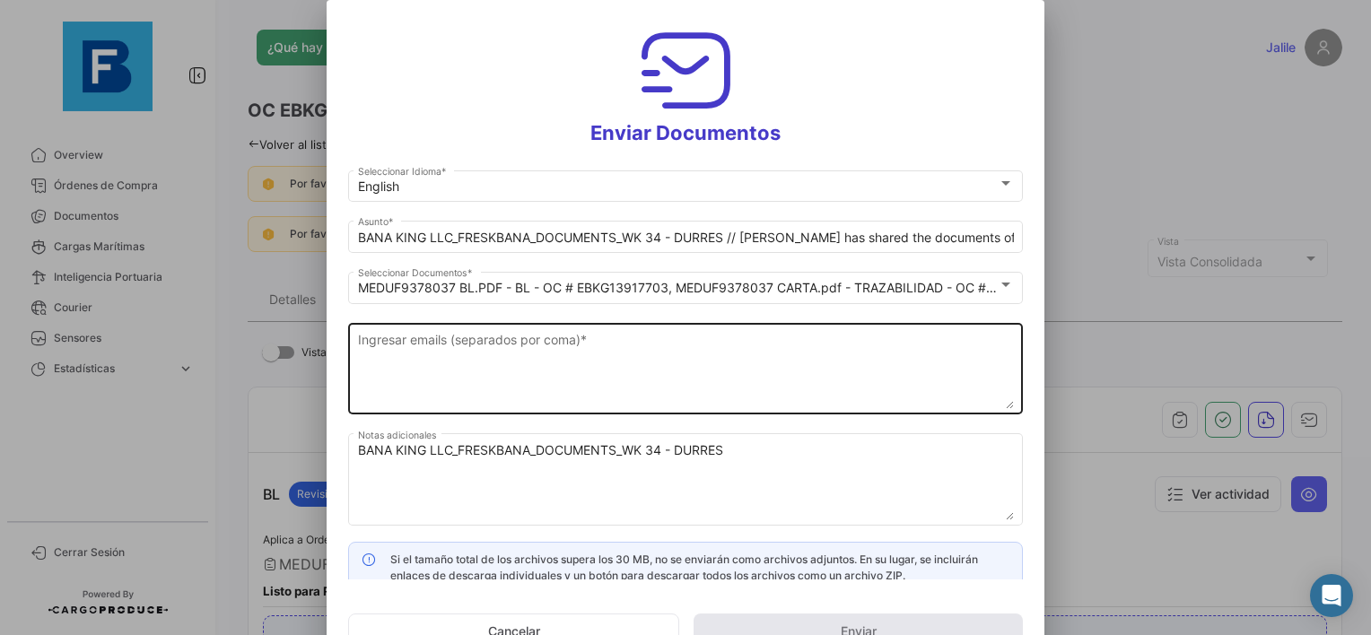
click at [449, 359] on textarea "Ingresar emails (separados por coma) *" at bounding box center [686, 369] width 656 height 79
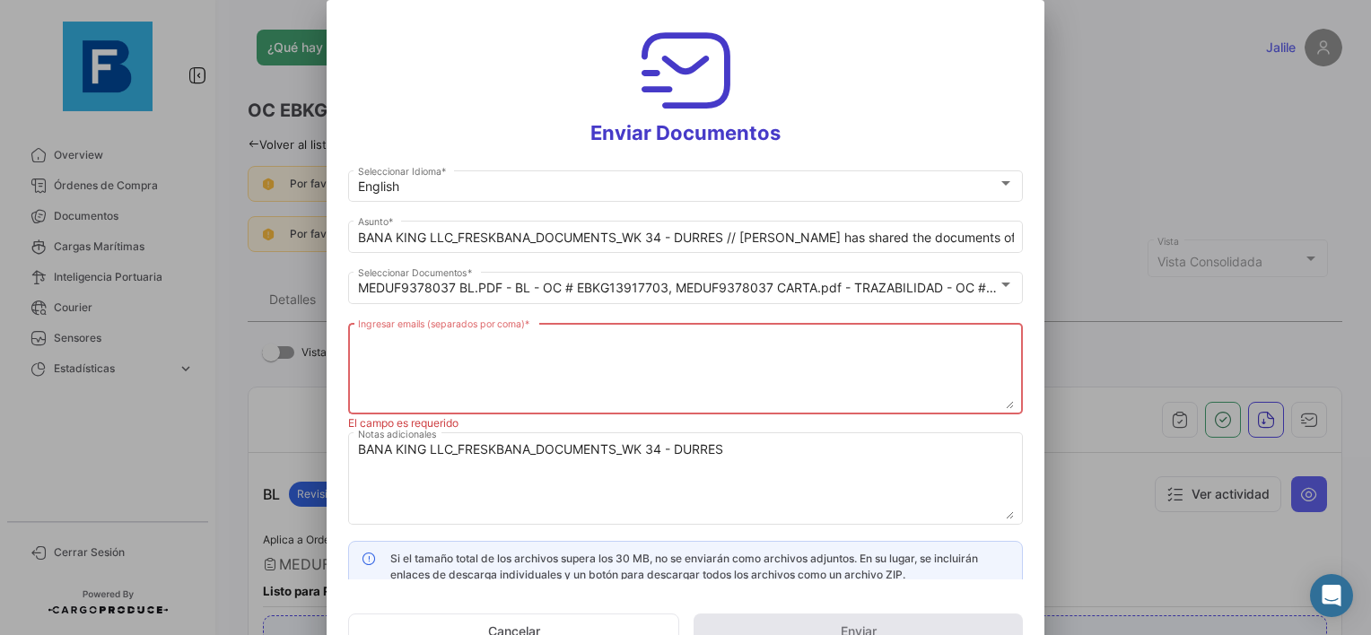
paste textarea "[EMAIL_ADDRESS][DOMAIN_NAME],[EMAIL_ADDRESS][DOMAIN_NAME],[EMAIL_ADDRESS][DOMAI…"
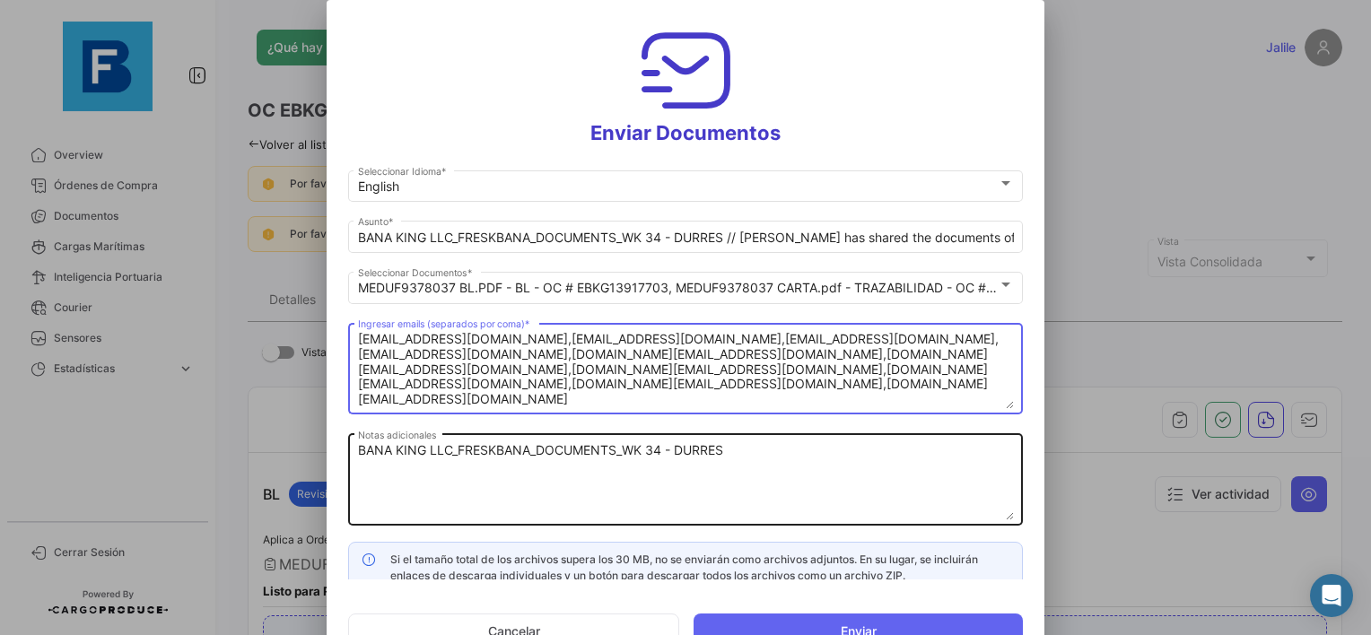
type textarea "[EMAIL_ADDRESS][DOMAIN_NAME],[EMAIL_ADDRESS][DOMAIN_NAME],[EMAIL_ADDRESS][DOMAI…"
click at [799, 465] on textarea "BANA KING LLC_FRESKBANA_DOCUMENTS_WK 34 - DURRES" at bounding box center [686, 480] width 656 height 79
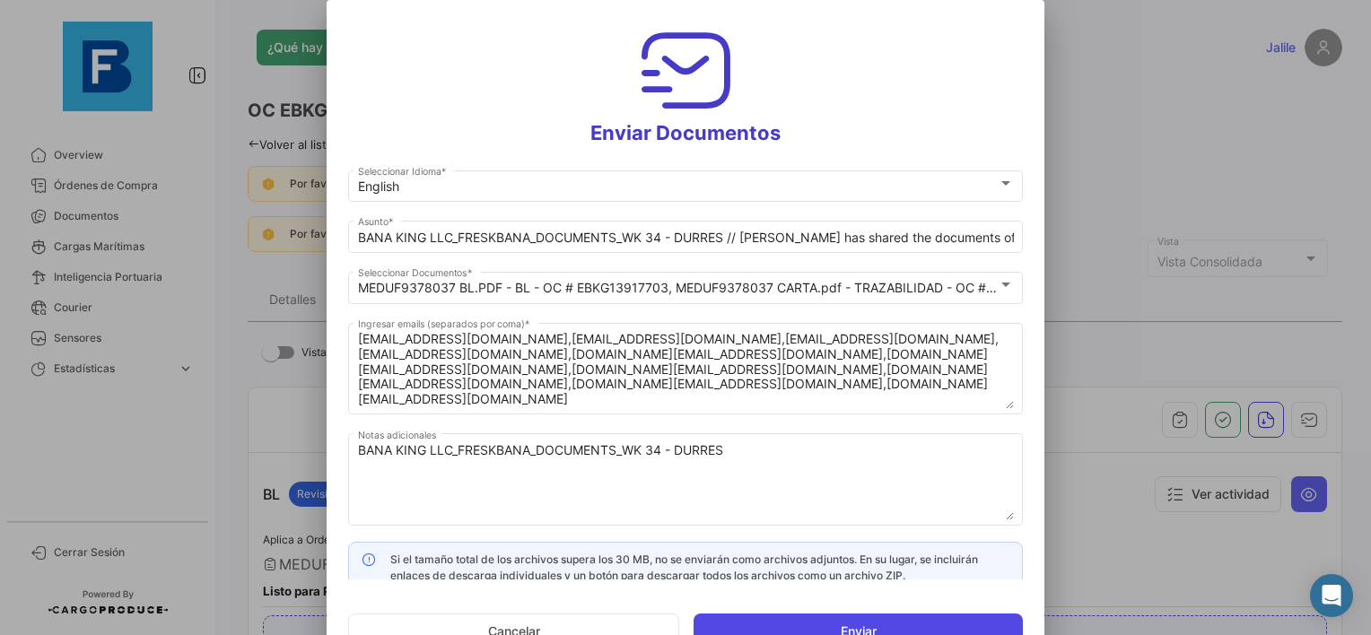
click at [834, 625] on button "Enviar" at bounding box center [858, 632] width 329 height 36
